Goal: Transaction & Acquisition: Purchase product/service

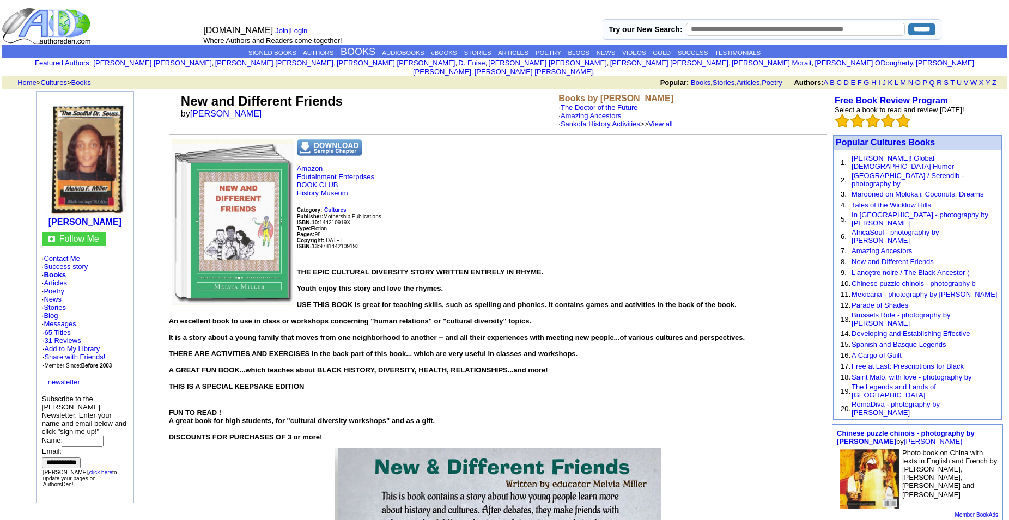
click at [602, 104] on link "The Doctor of the Future" at bounding box center [599, 108] width 77 height 8
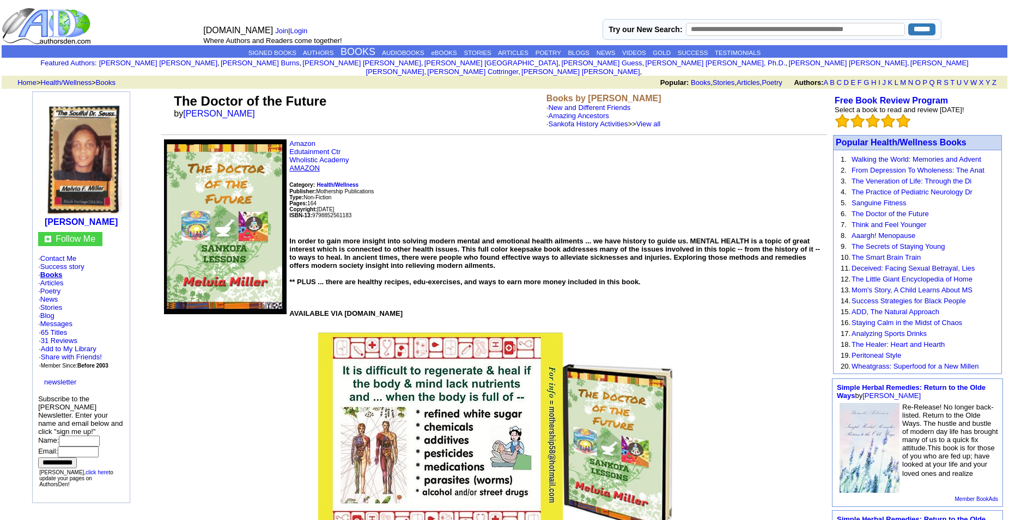
click at [303, 172] on link "AMAZON" at bounding box center [304, 168] width 31 height 8
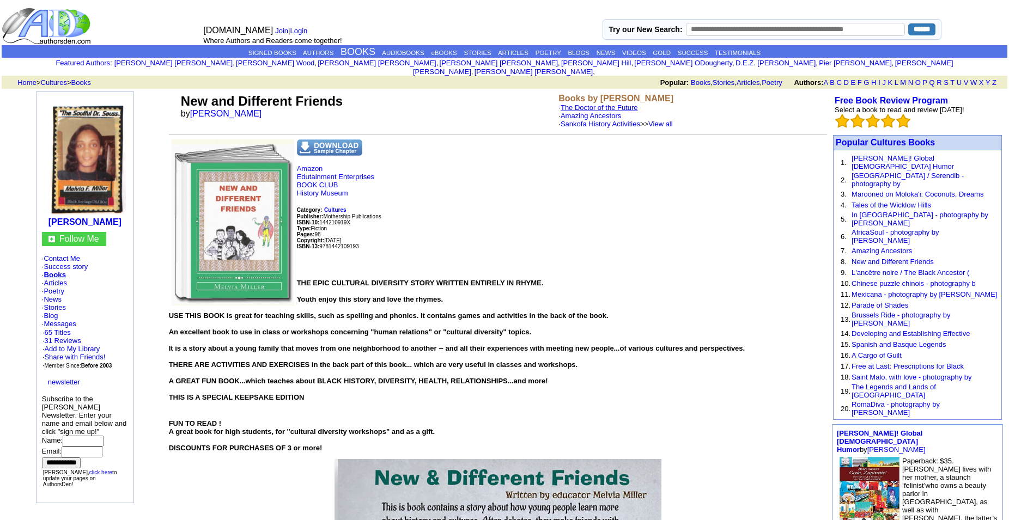
click at [599, 104] on link "The Doctor of the Future" at bounding box center [599, 108] width 77 height 8
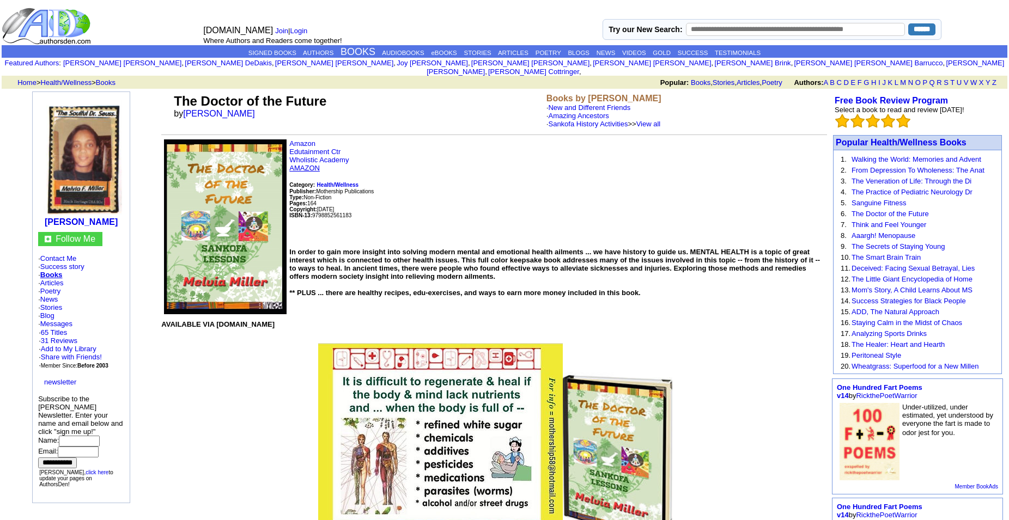
click at [302, 172] on link "AMAZON" at bounding box center [304, 168] width 31 height 8
